Goal: Information Seeking & Learning: Learn about a topic

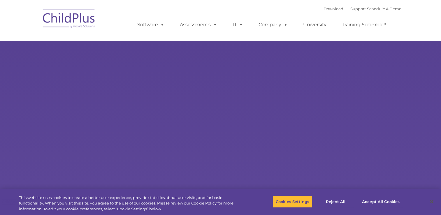
type input ""
select select "MEDIUM"
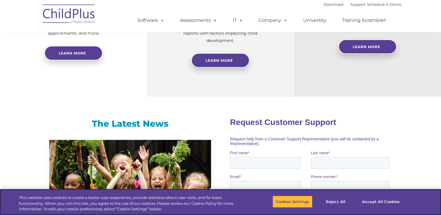
scroll to position [259, 0]
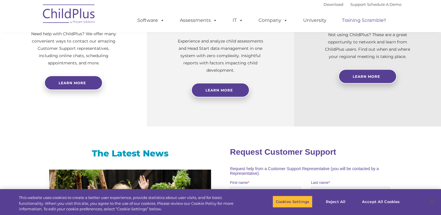
click at [351, 24] on link "Training Scramble!!" at bounding box center [364, 21] width 56 height 12
click at [351, 21] on link "Training Scramble!!" at bounding box center [364, 21] width 56 height 12
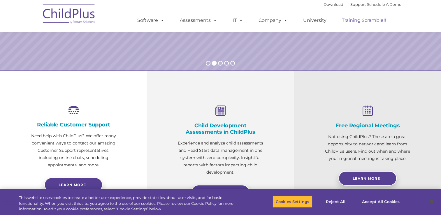
scroll to position [0, 0]
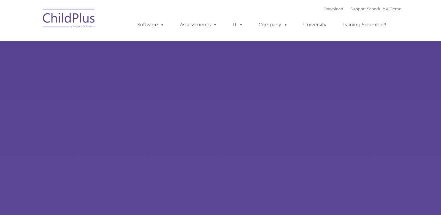
type input ""
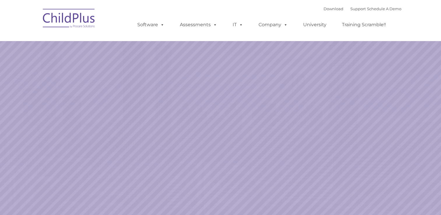
select select "MEDIUM"
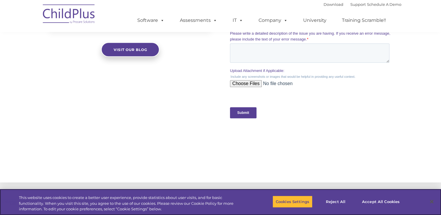
scroll to position [553, 0]
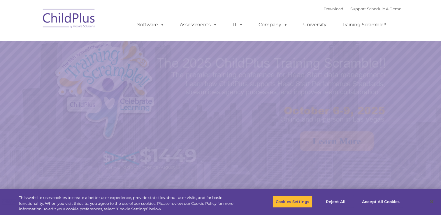
select select "MEDIUM"
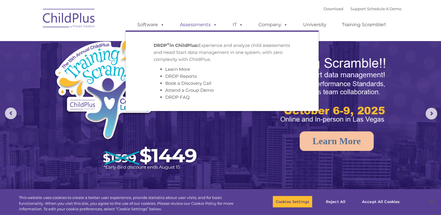
click at [211, 25] on span at bounding box center [214, 25] width 6 height 6
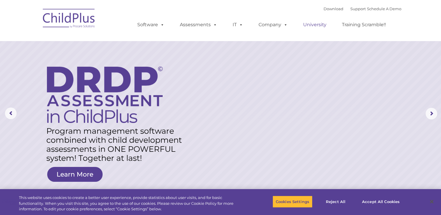
click at [313, 24] on link "University" at bounding box center [315, 25] width 35 height 12
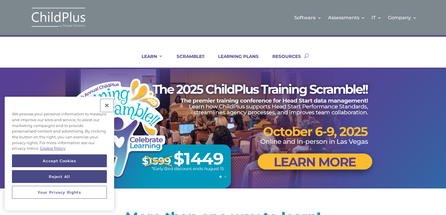
click at [106, 106] on button "Close" at bounding box center [106, 105] width 13 height 13
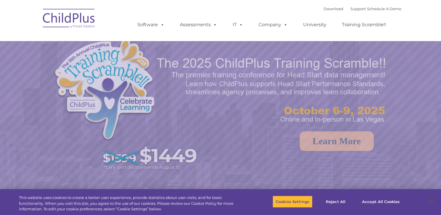
select select "MEDIUM"
